Goal: Find specific page/section: Find specific page/section

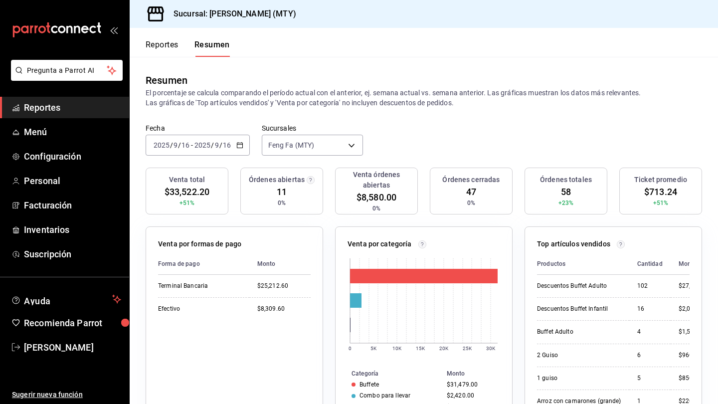
click at [317, 51] on header "Reportes Resumen" at bounding box center [424, 42] width 589 height 29
